Goal: Information Seeking & Learning: Learn about a topic

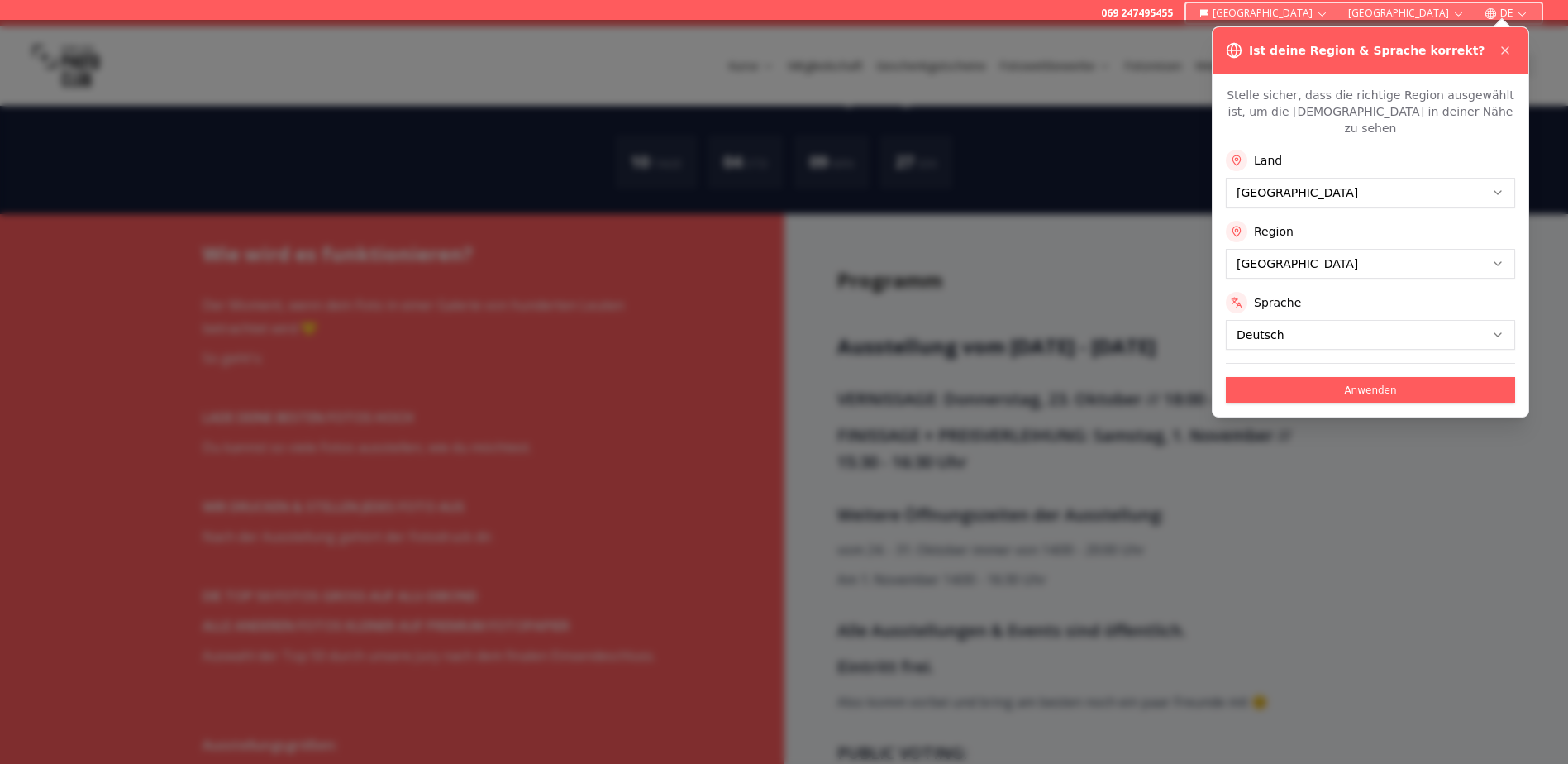
scroll to position [991, 0]
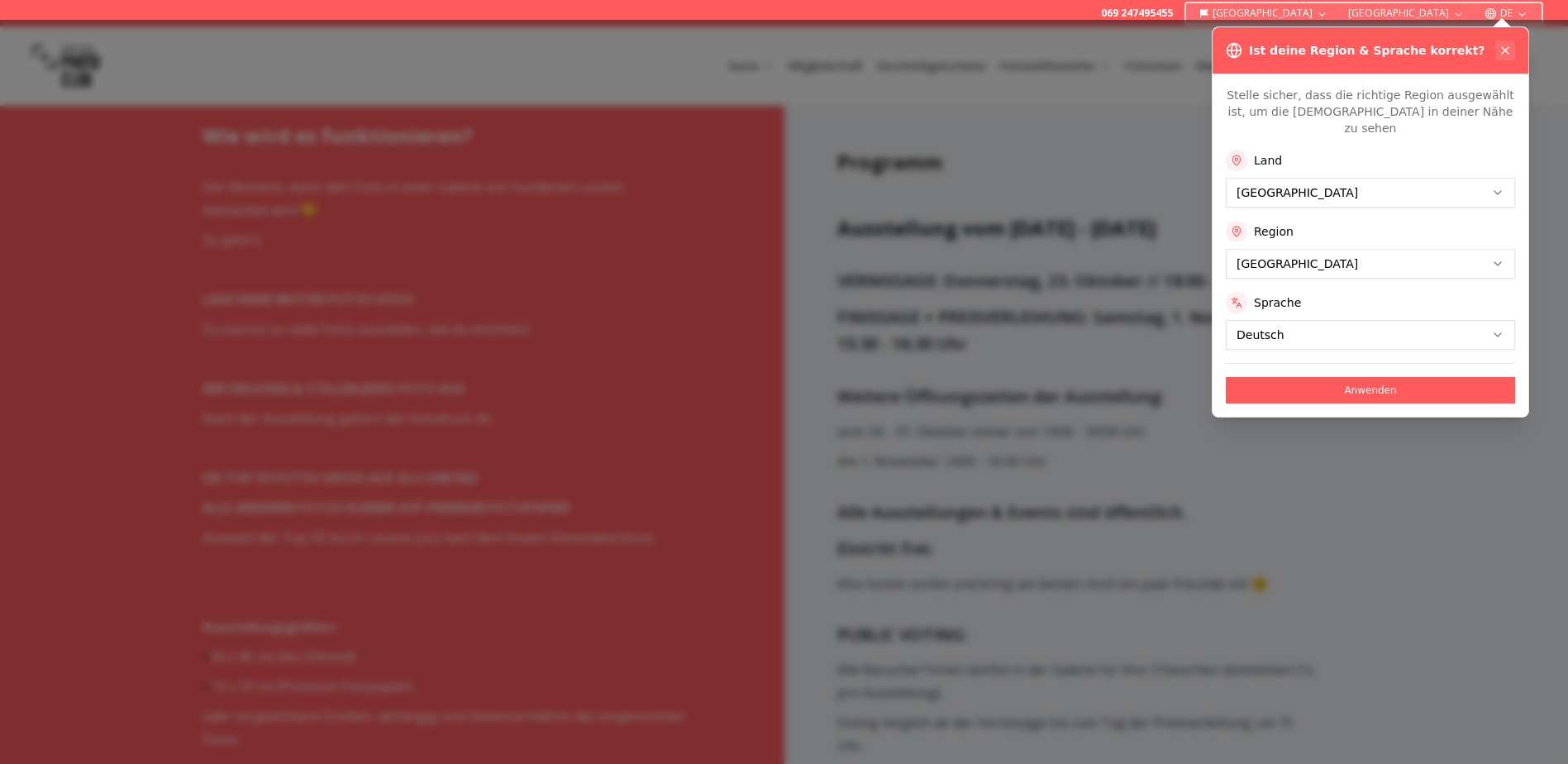
click at [1499, 45] on icon at bounding box center [1505, 50] width 13 height 13
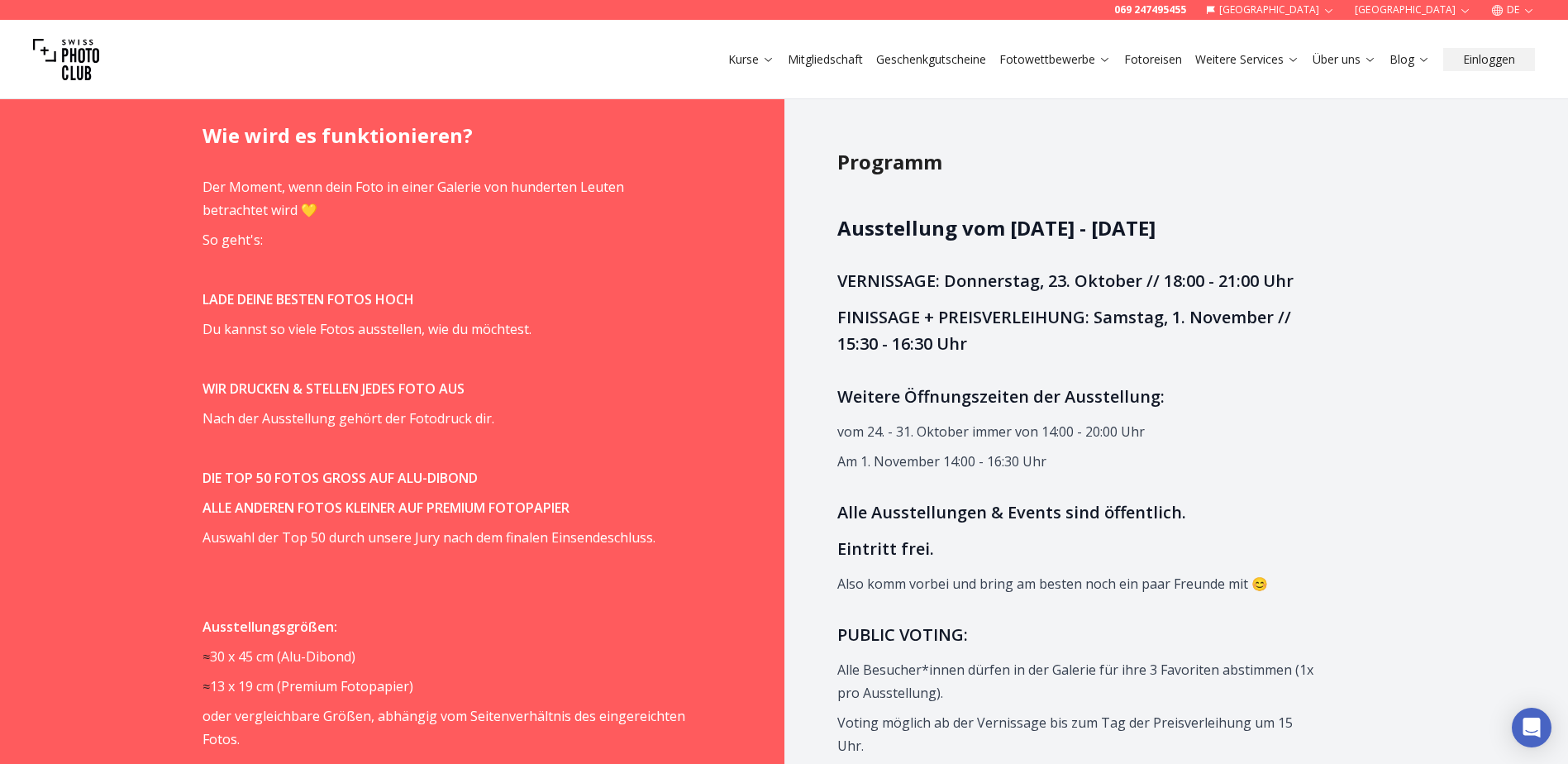
click at [381, 477] on strong "DIE TOP 50 FOTOS GROSS AUF ALU-DIBOND" at bounding box center [340, 477] width 275 height 18
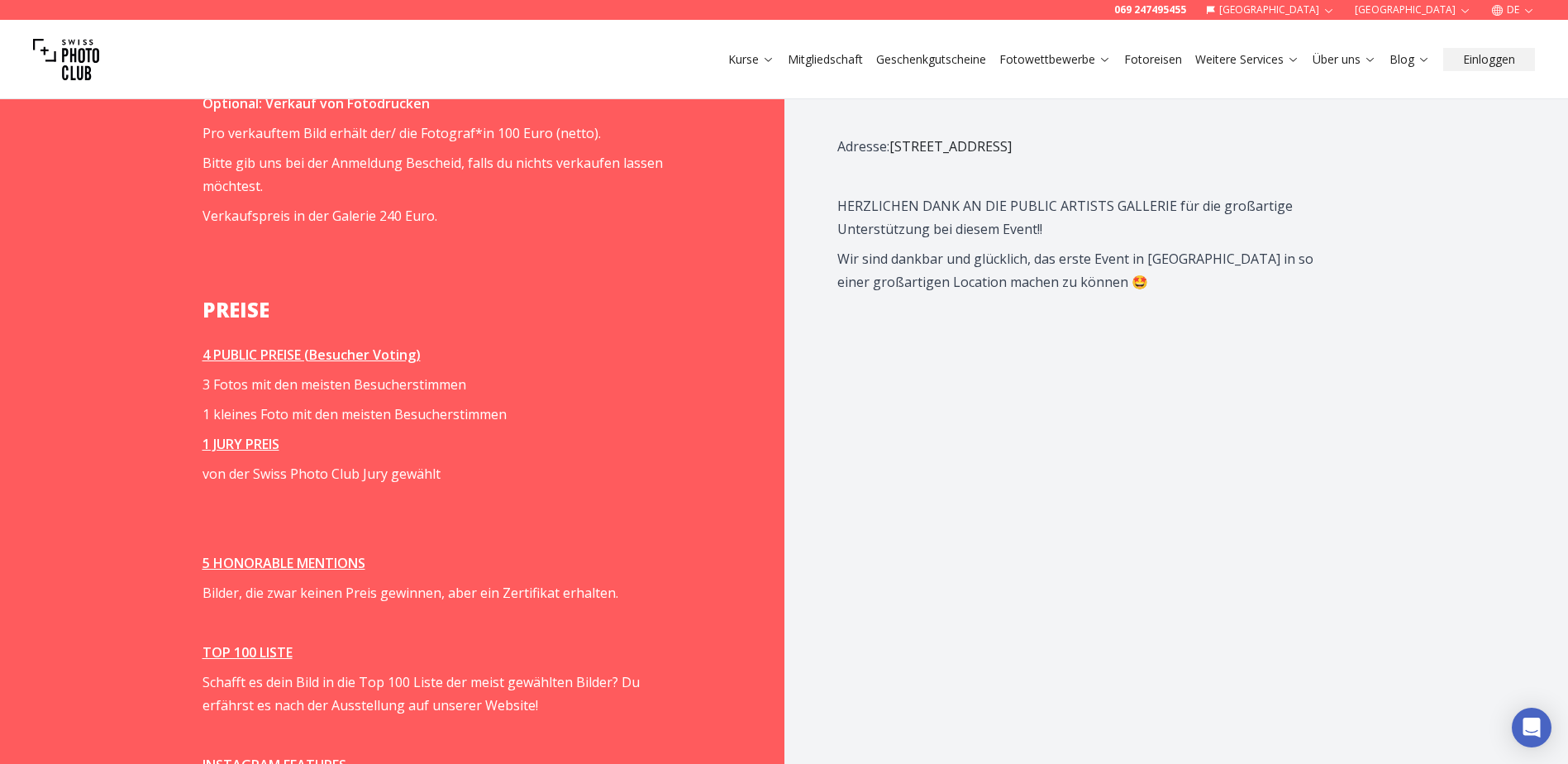
scroll to position [2066, 0]
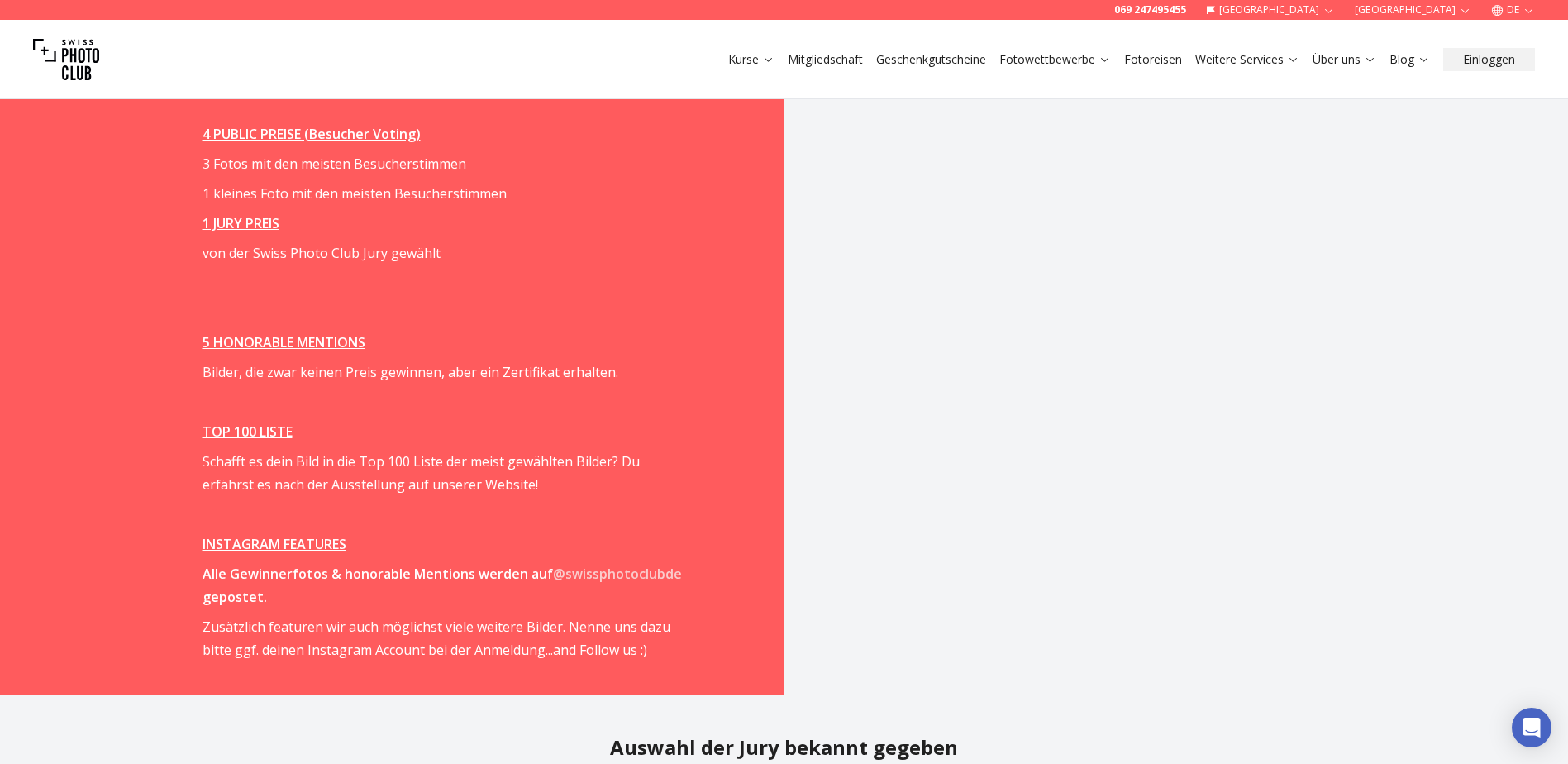
click at [285, 540] on u "INSTAGRAM FEATURES" at bounding box center [275, 543] width 144 height 18
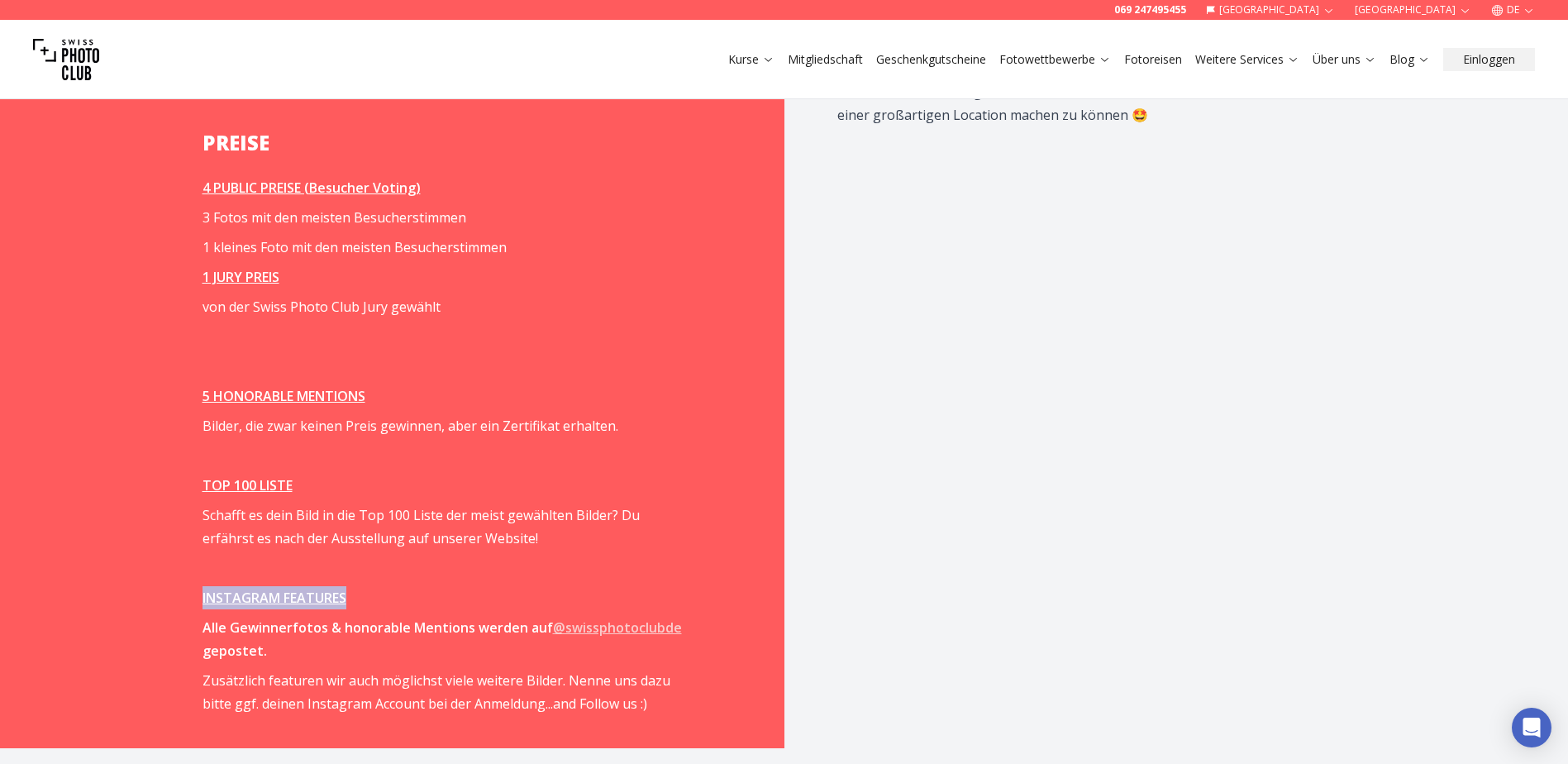
scroll to position [1901, 0]
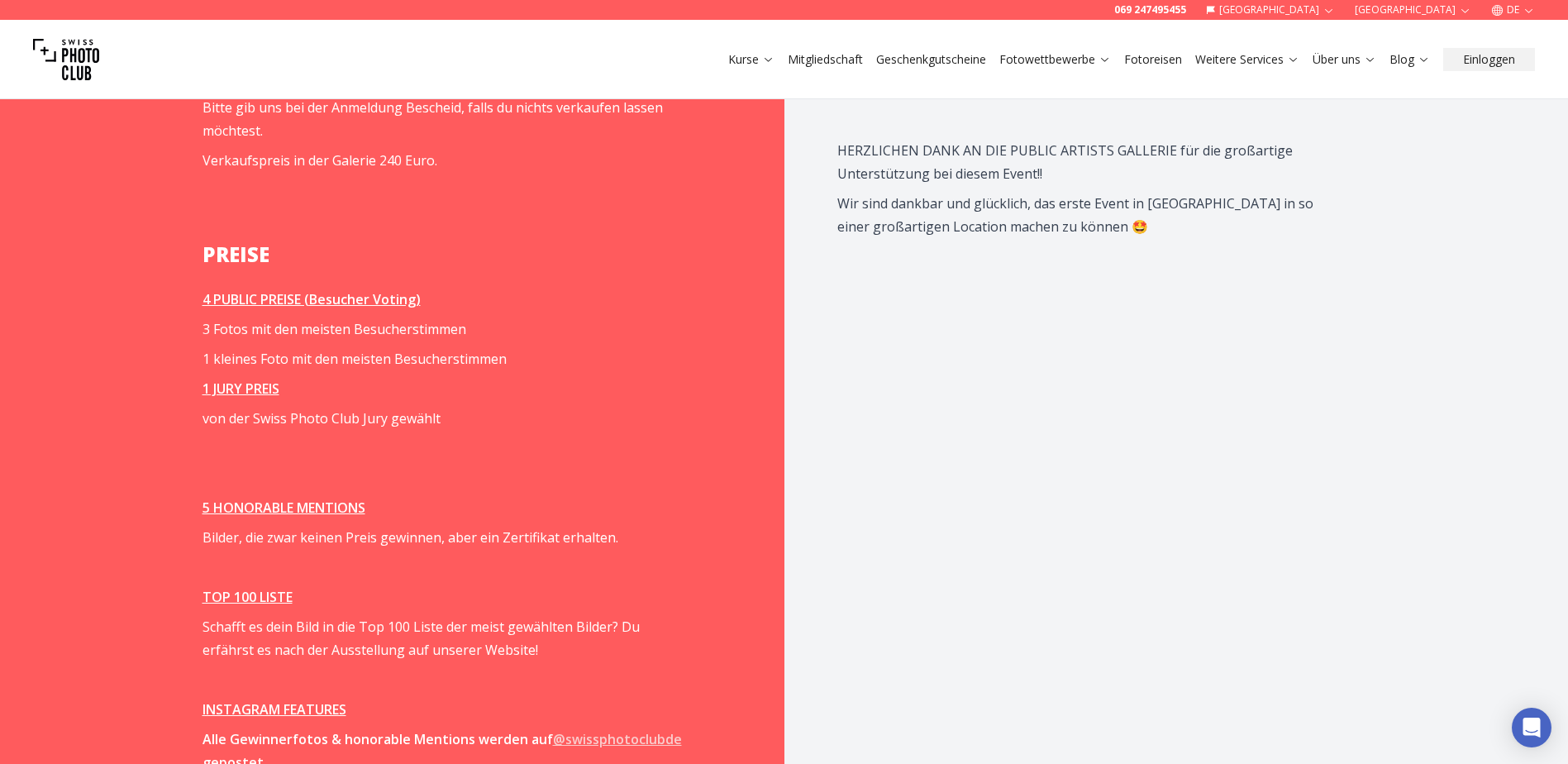
click at [274, 296] on u "4 PUBLIC PREISE (Besucher Voting)" at bounding box center [312, 299] width 218 height 18
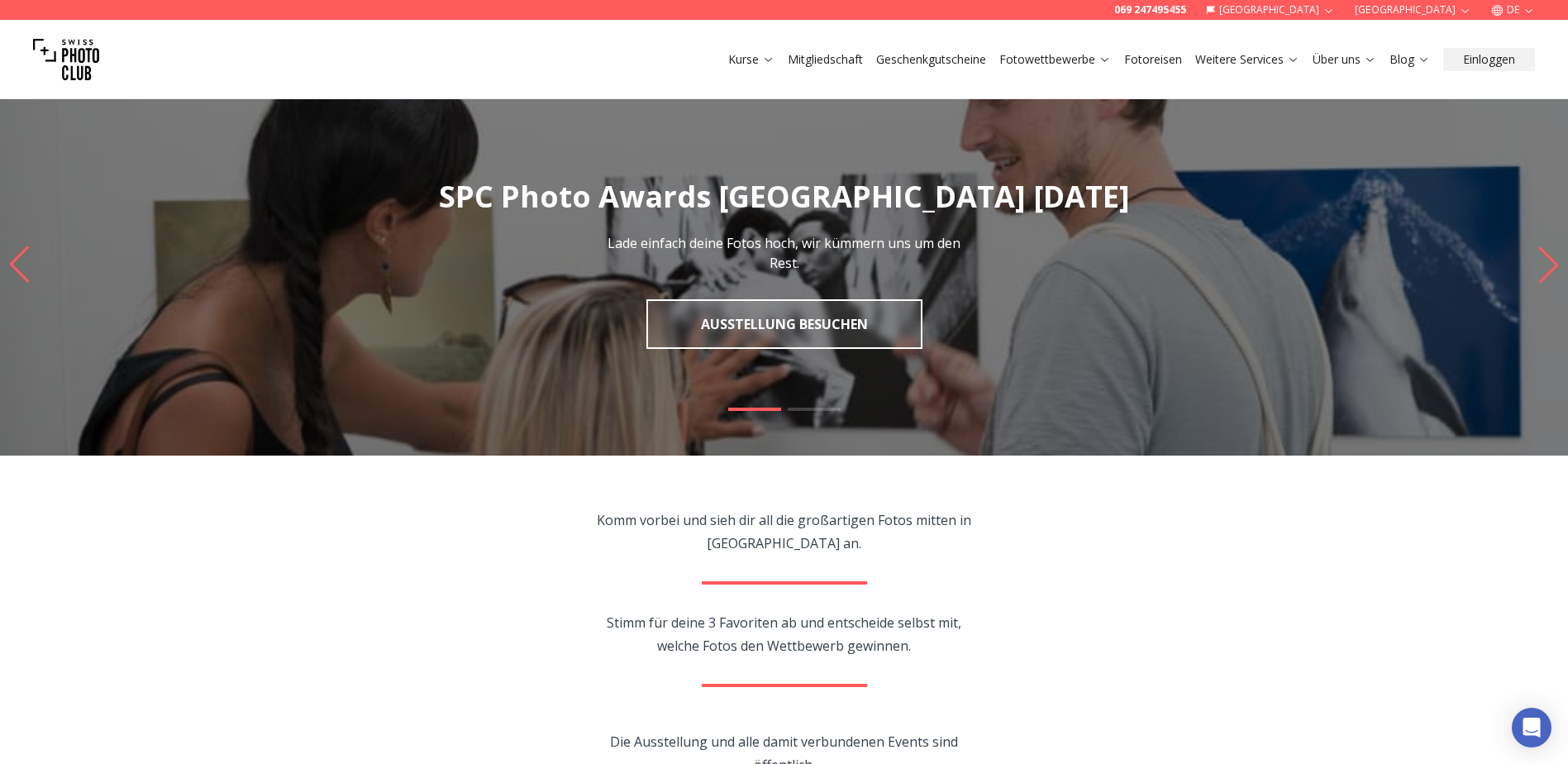
scroll to position [0, 0]
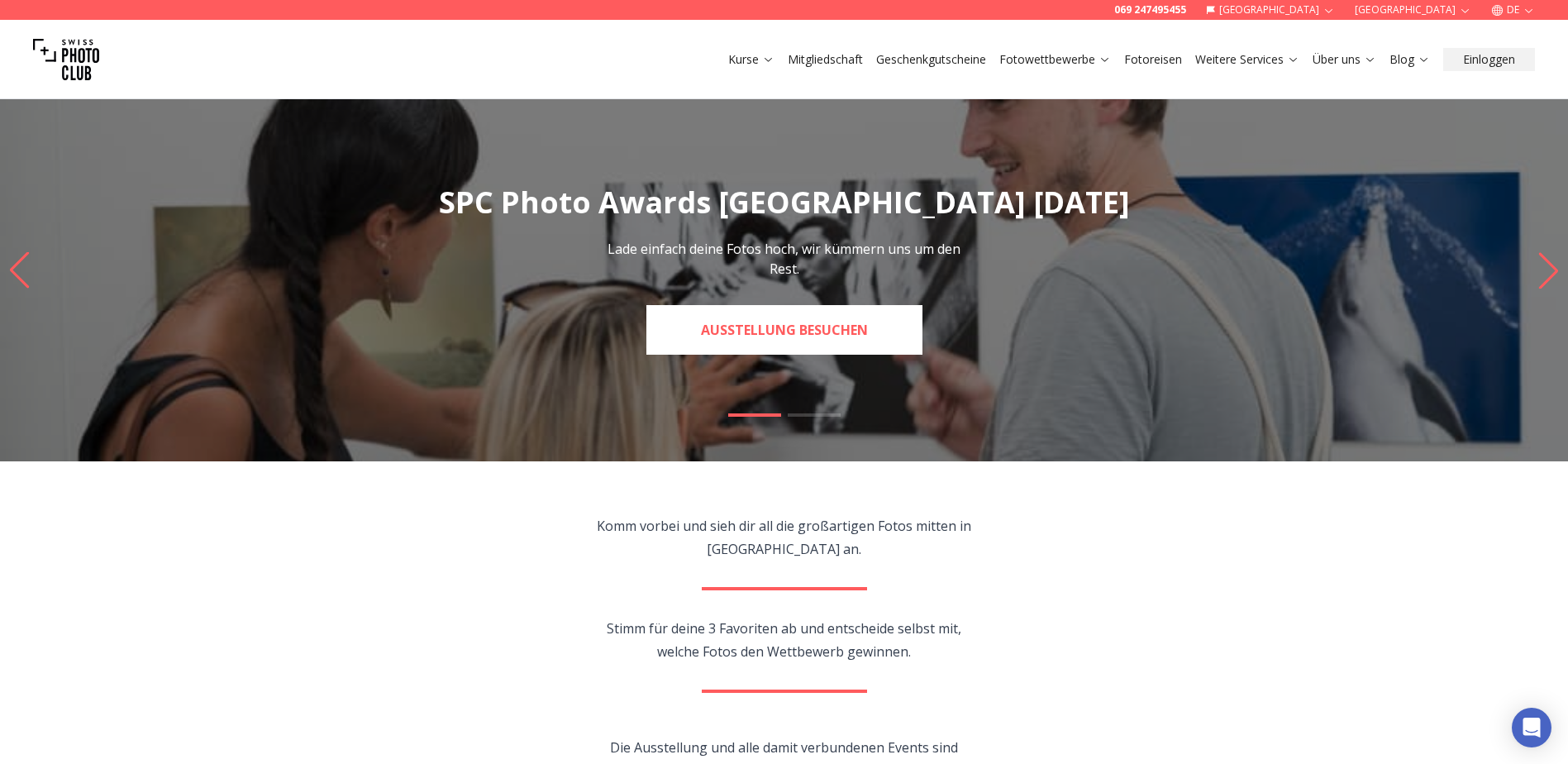
click at [831, 345] on link "Ausstellung besuchen" at bounding box center [784, 330] width 276 height 49
